Goal: Information Seeking & Learning: Learn about a topic

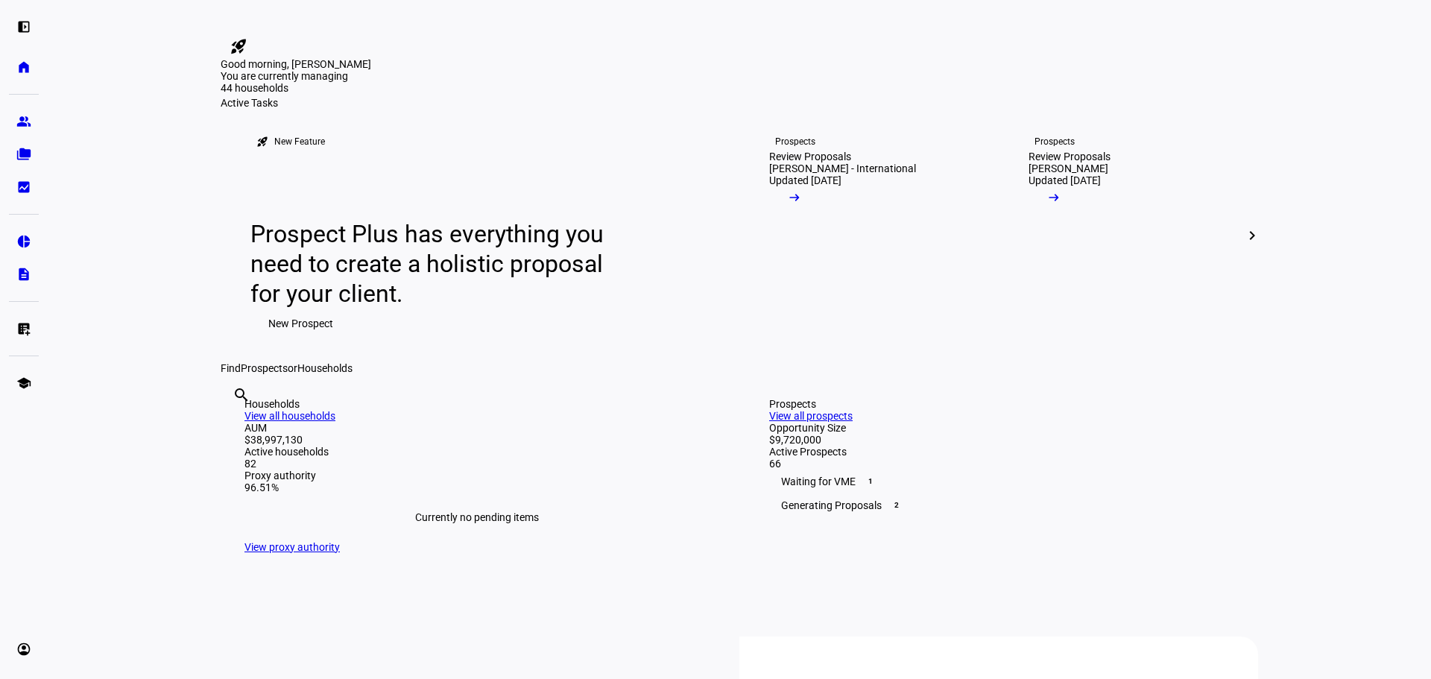
drag, startPoint x: 654, startPoint y: 123, endPoint x: 647, endPoint y: 139, distance: 17.7
drag, startPoint x: 647, startPoint y: 139, endPoint x: 642, endPoint y: 148, distance: 10.4
drag, startPoint x: 642, startPoint y: 148, endPoint x: 53, endPoint y: 174, distance: 589.5
click at [106, 167] on eth-layout-page-content "rocket_launch Product Updates The latest features and improvements Powered by L…" at bounding box center [740, 339] width 1384 height 679
click at [28, 119] on eth-mat-symbol "group" at bounding box center [23, 121] width 15 height 15
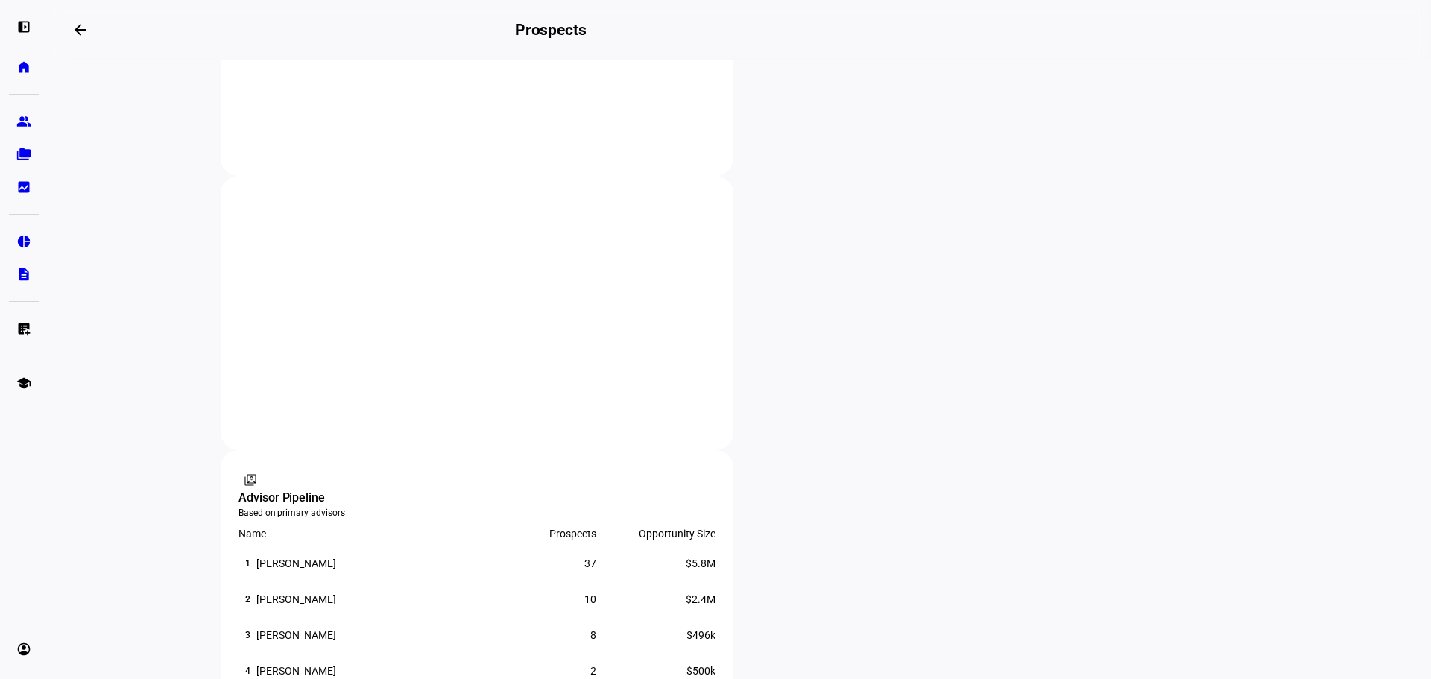
scroll to position [745, 0]
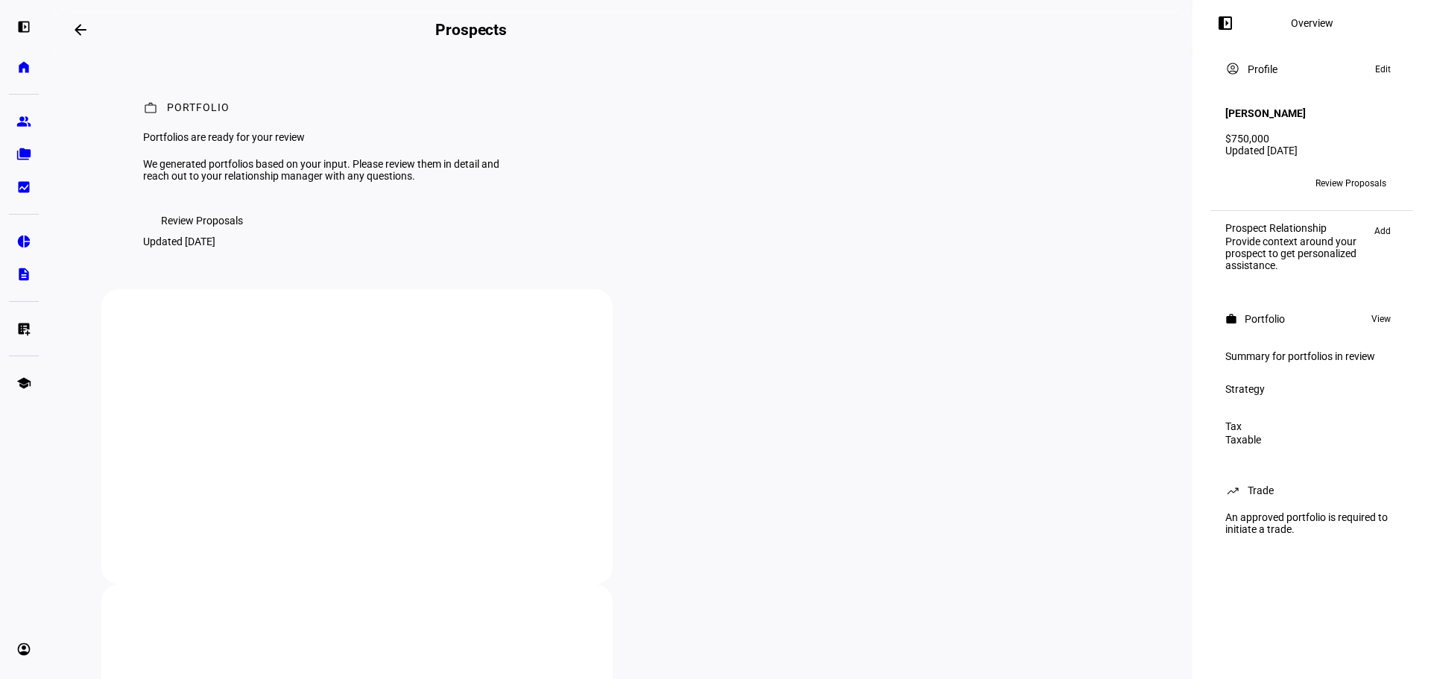
click at [81, 30] on mat-icon "arrow_backwards" at bounding box center [81, 30] width 18 height 18
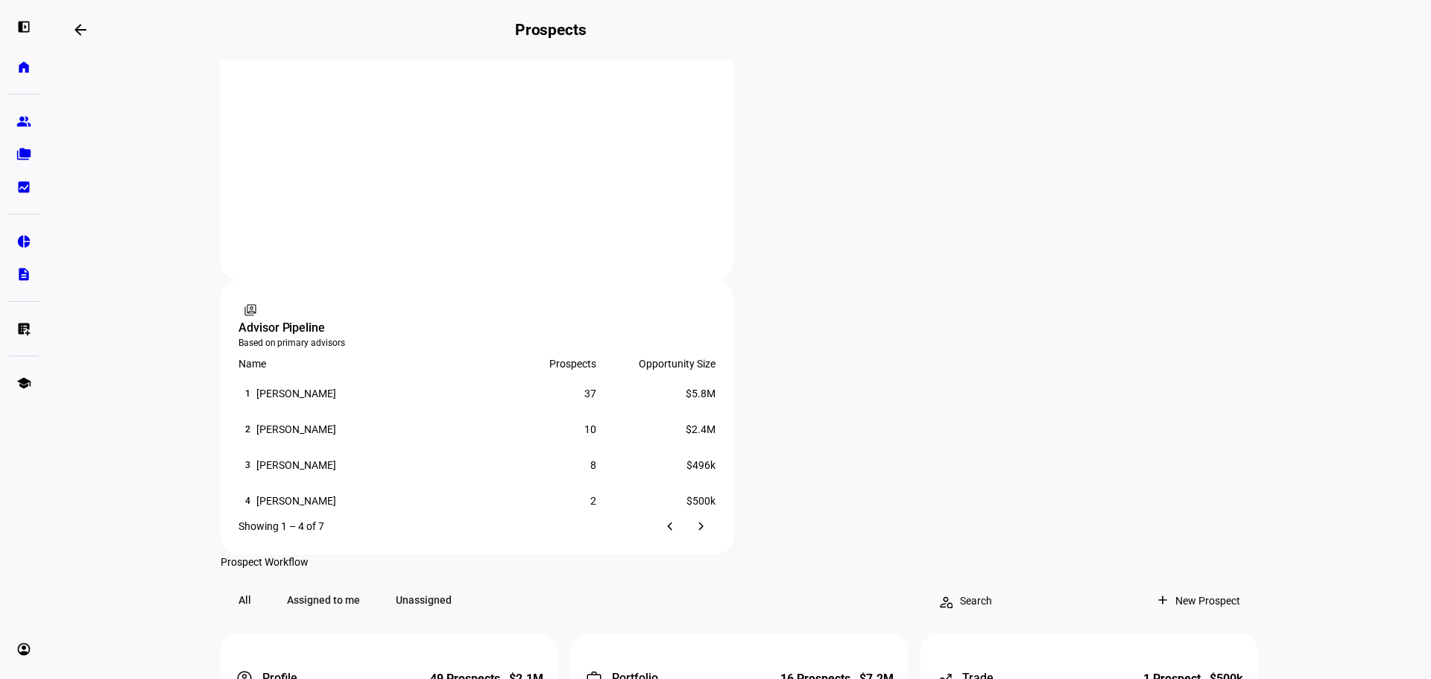
scroll to position [447, 0]
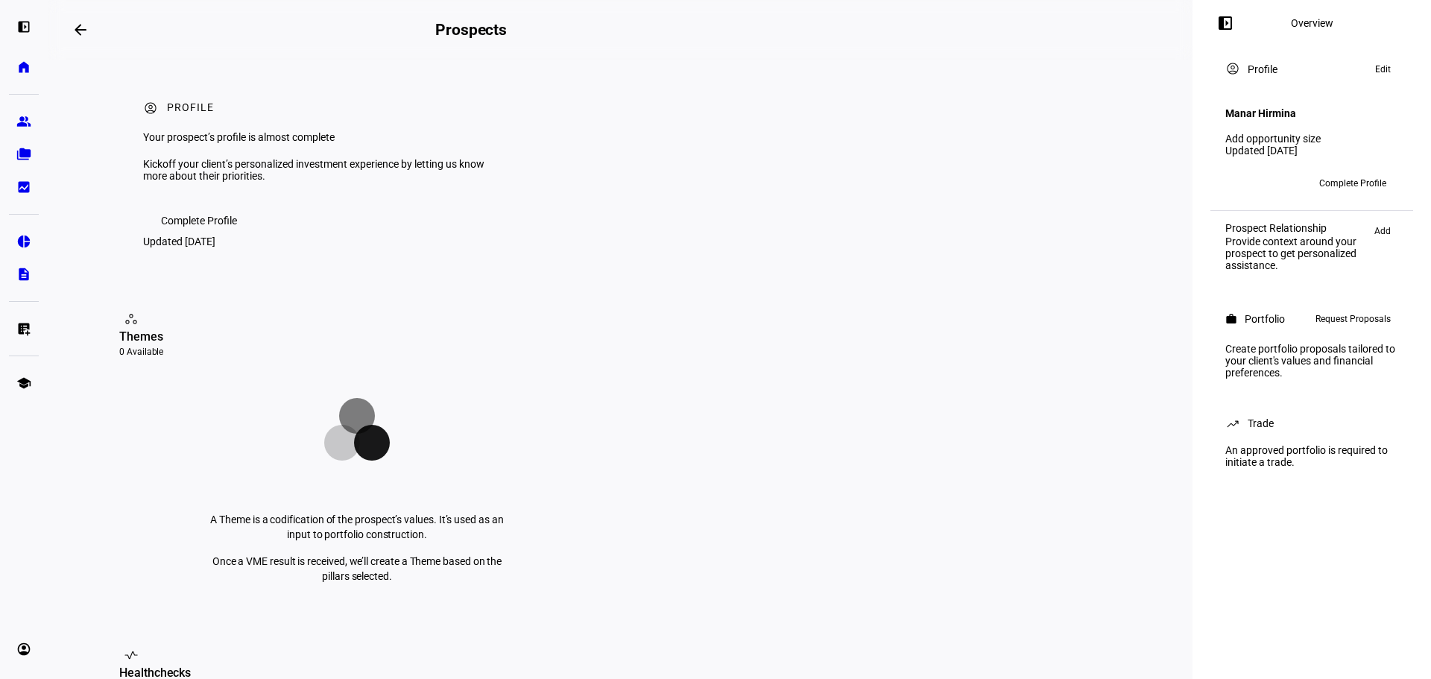
scroll to position [298, 0]
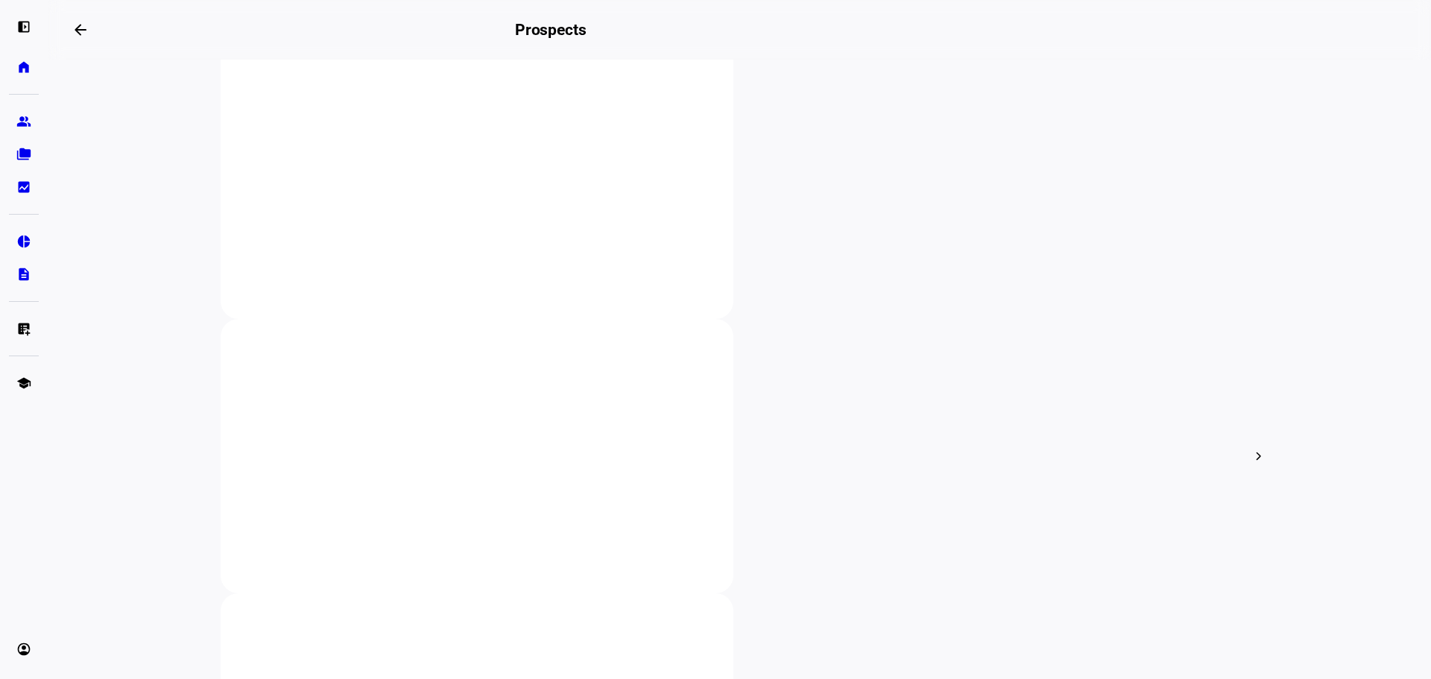
scroll to position [75, 0]
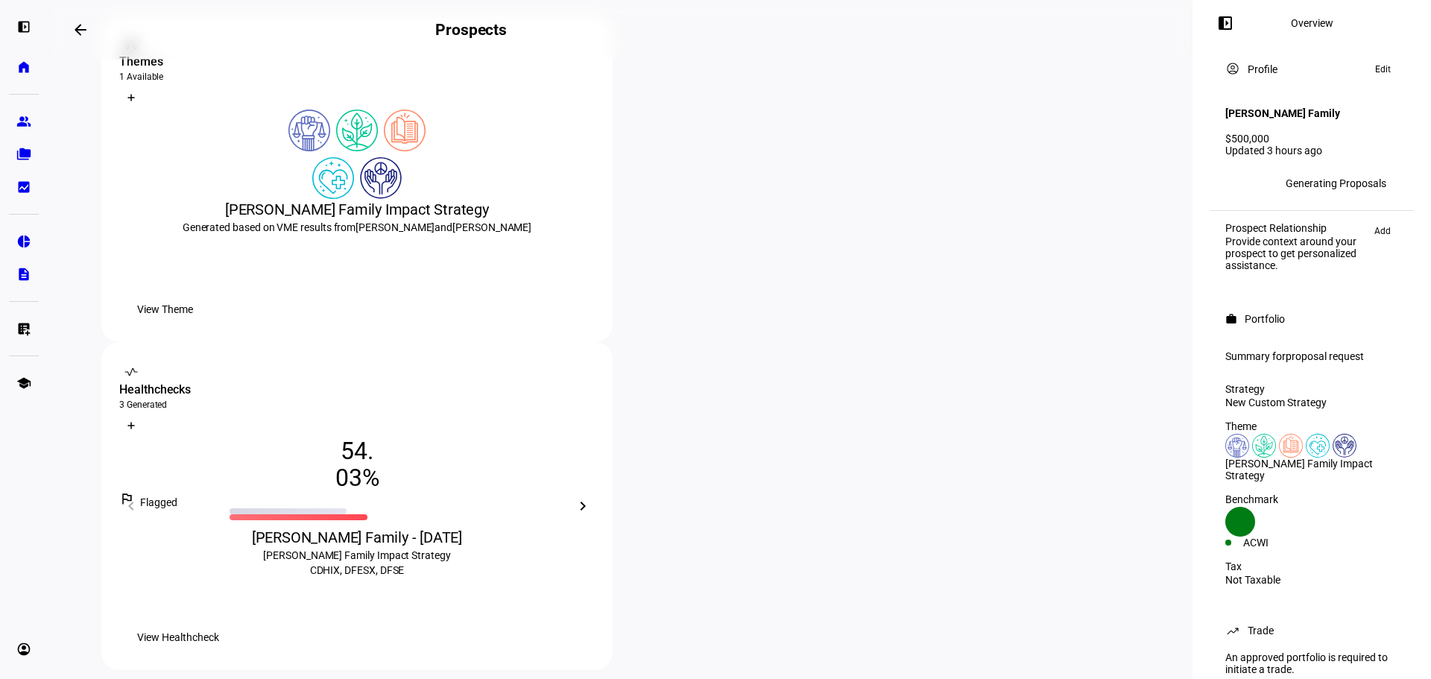
scroll to position [298, 0]
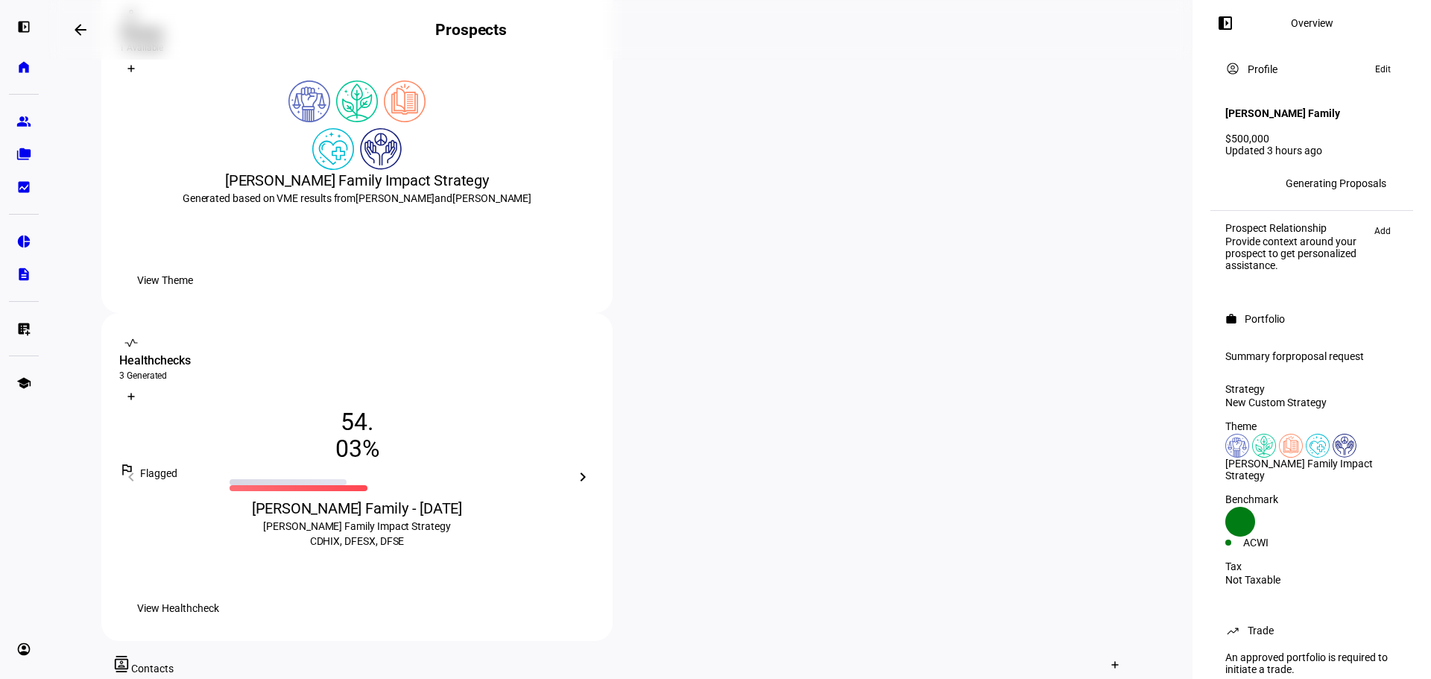
click at [1303, 354] on span "proposal request" at bounding box center [1325, 356] width 78 height 12
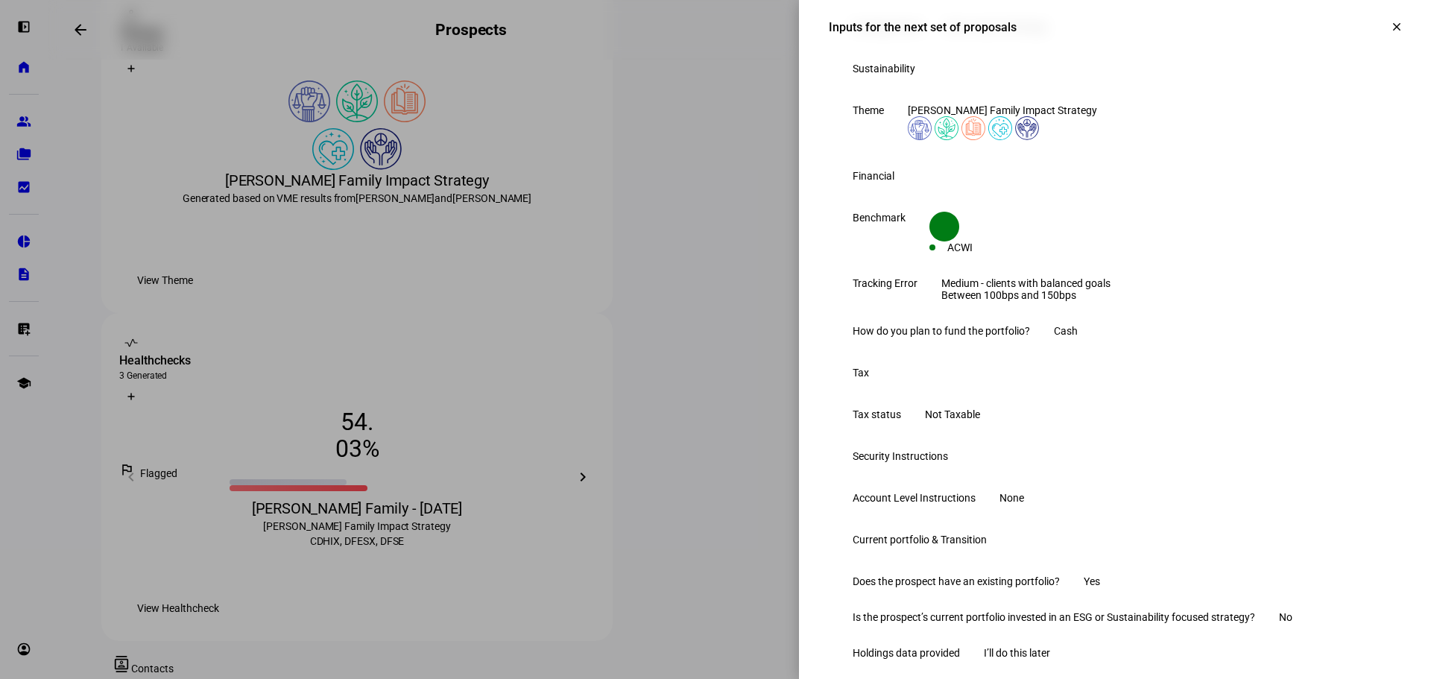
scroll to position [224, 0]
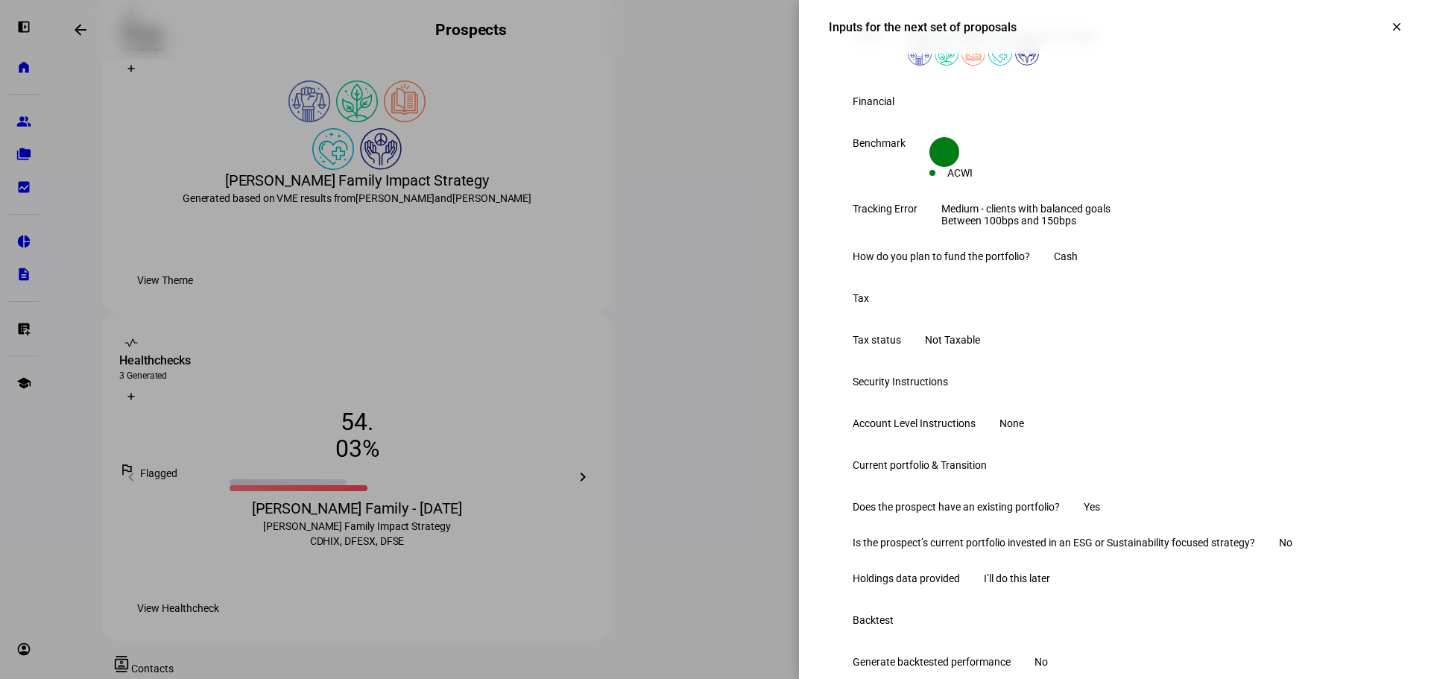
click at [1331, 239] on eth-form-table-row "Tracking Error Medium - clients with balanced goals Between 100bps and 150bps" at bounding box center [1115, 215] width 572 height 48
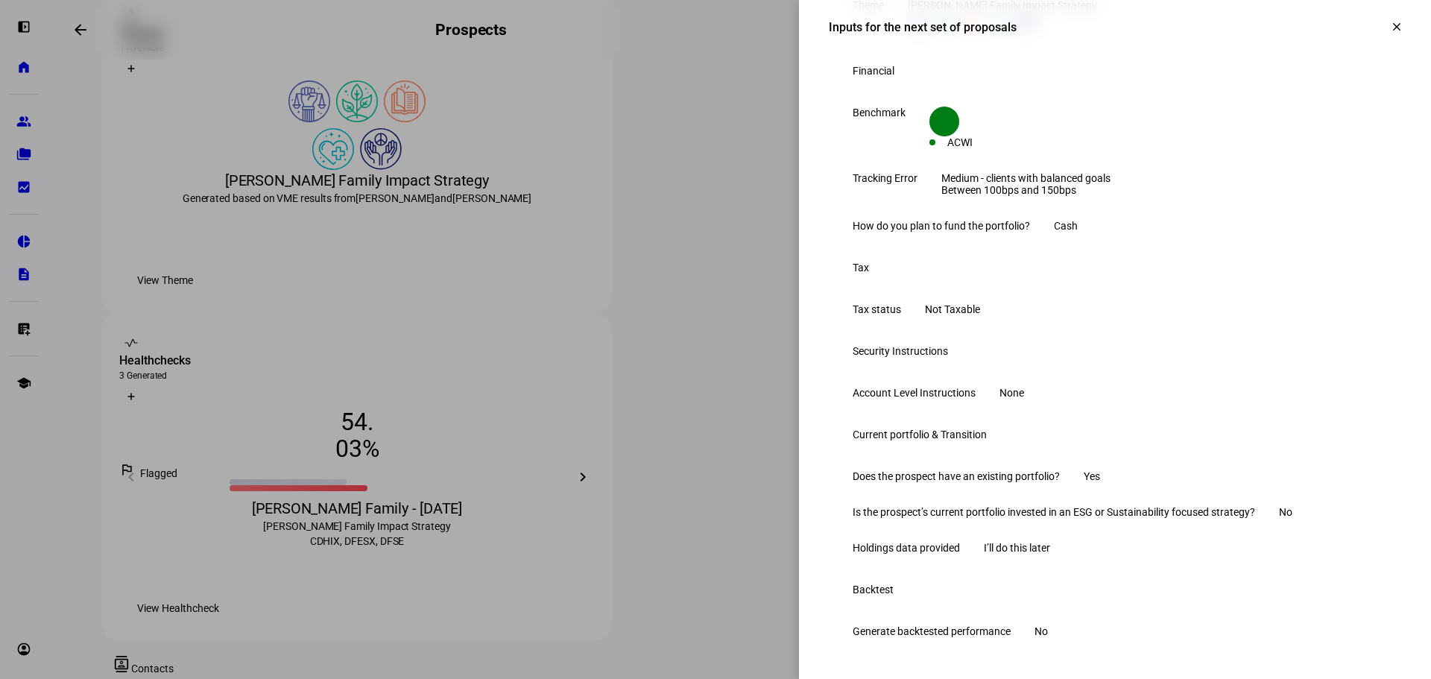
scroll to position [496, 0]
click at [1390, 25] on mat-icon "clear" at bounding box center [1396, 26] width 13 height 13
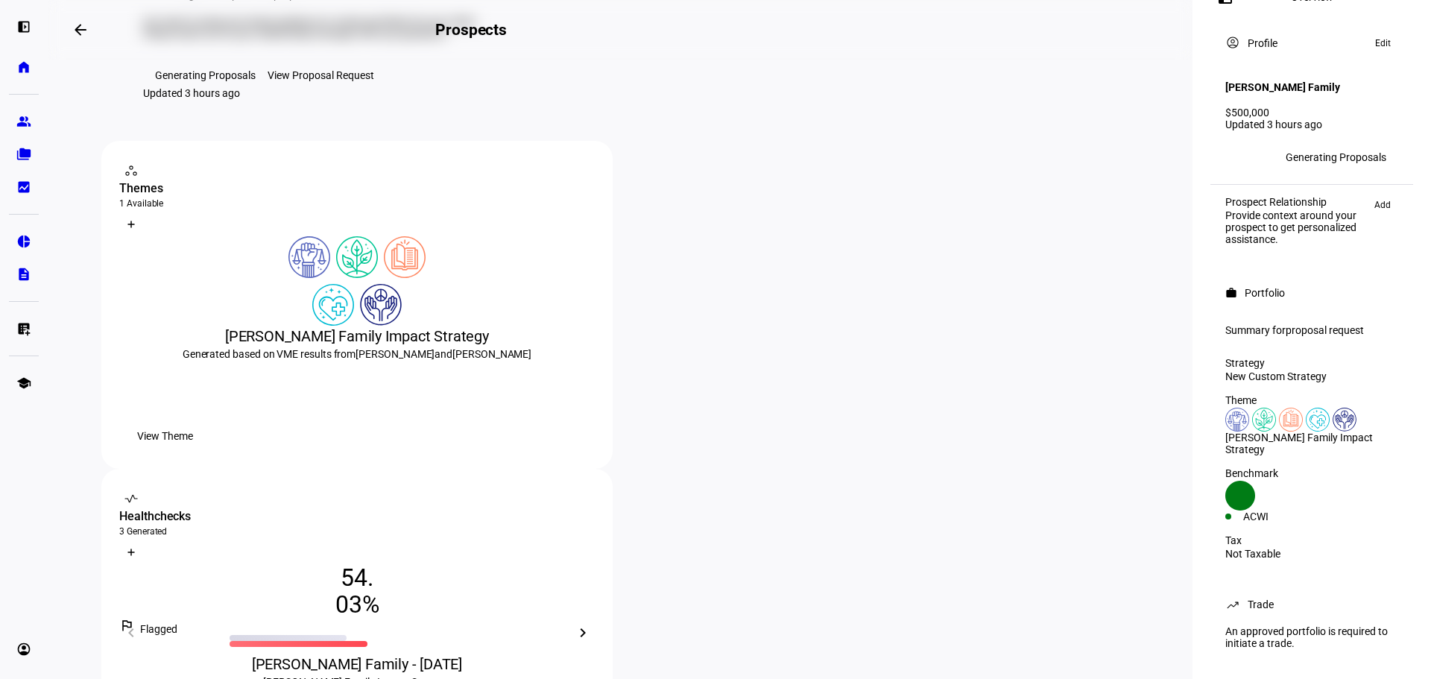
scroll to position [0, 0]
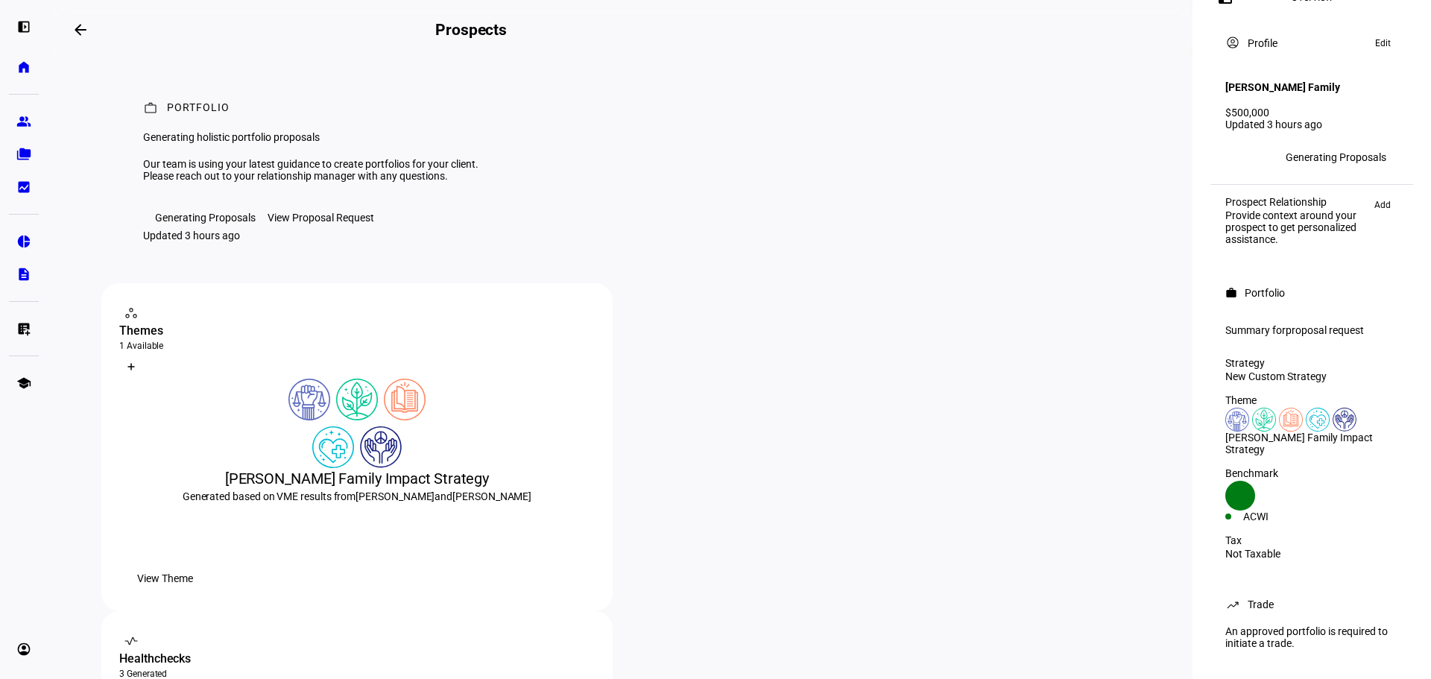
click at [74, 27] on span at bounding box center [81, 30] width 36 height 36
